Goal: Information Seeking & Learning: Find specific page/section

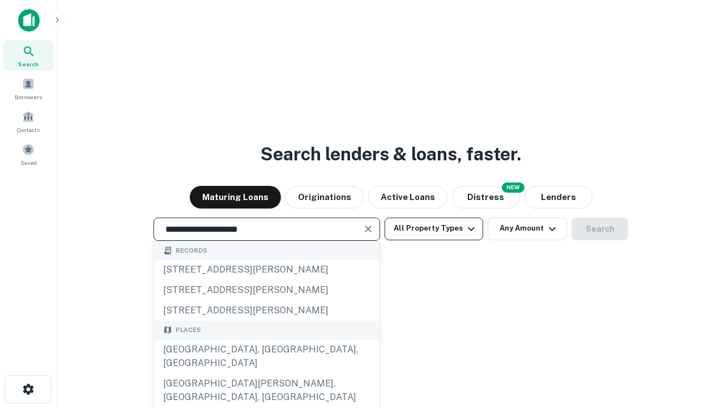
click at [434, 228] on button "All Property Types" at bounding box center [434, 229] width 99 height 23
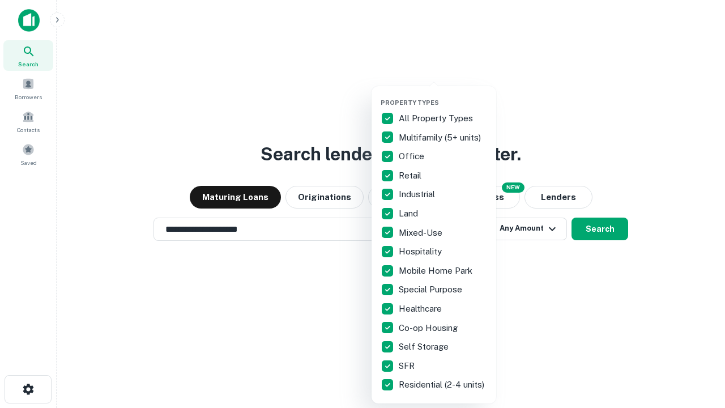
type input "**********"
click at [443, 95] on button "button" at bounding box center [443, 95] width 125 height 1
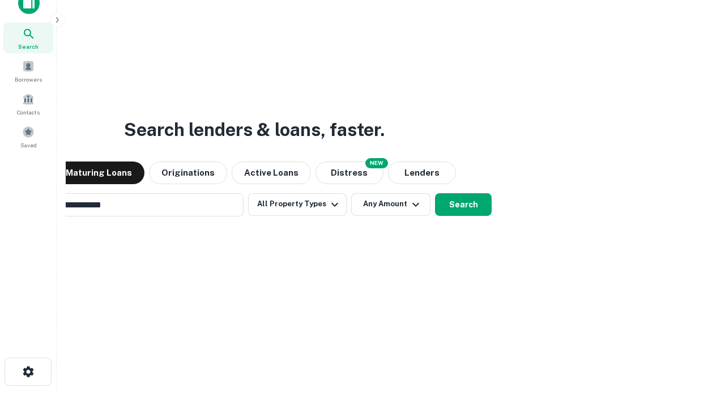
scroll to position [18, 0]
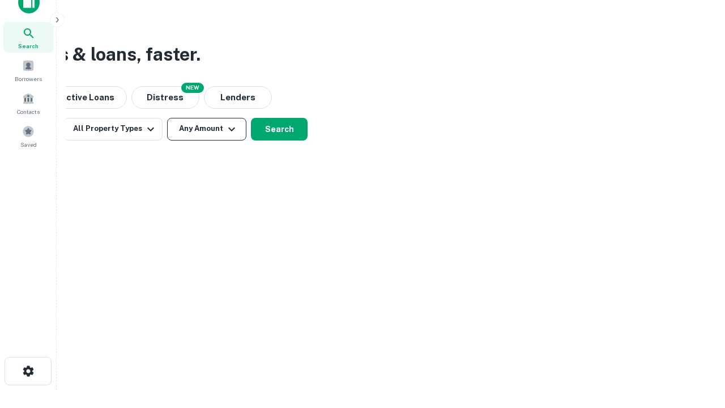
click at [207, 129] on button "Any Amount" at bounding box center [206, 129] width 79 height 23
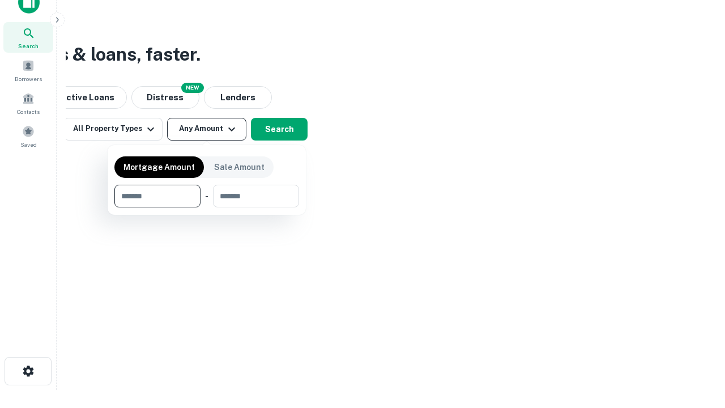
type input "*******"
click at [207, 207] on button "button" at bounding box center [206, 207] width 185 height 1
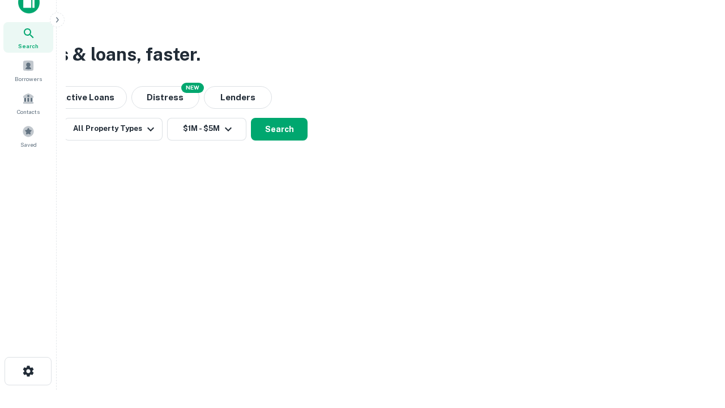
scroll to position [7, 209]
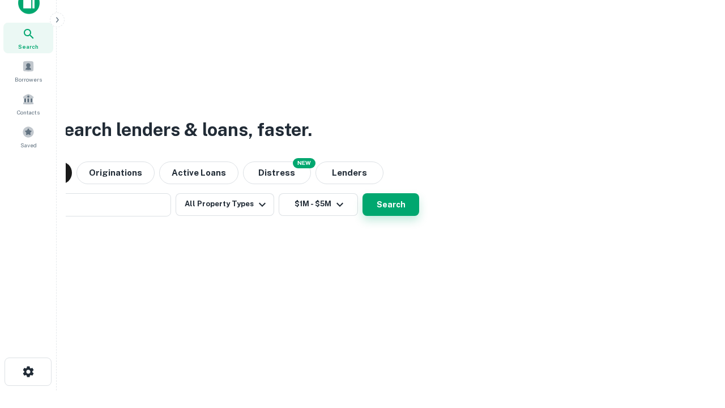
click at [363, 193] on button "Search" at bounding box center [391, 204] width 57 height 23
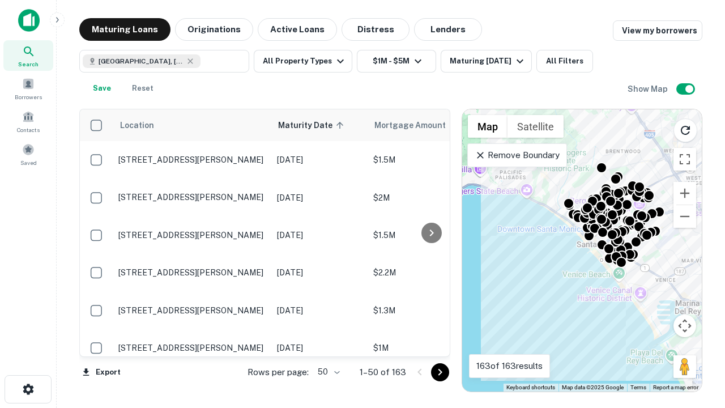
click at [327, 372] on body "Search Borrowers Contacts Saved Maturing Loans Originations Active Loans Distre…" at bounding box center [362, 204] width 725 height 408
click at [327, 343] on li "25" at bounding box center [327, 343] width 33 height 20
